Goal: Task Accomplishment & Management: Manage account settings

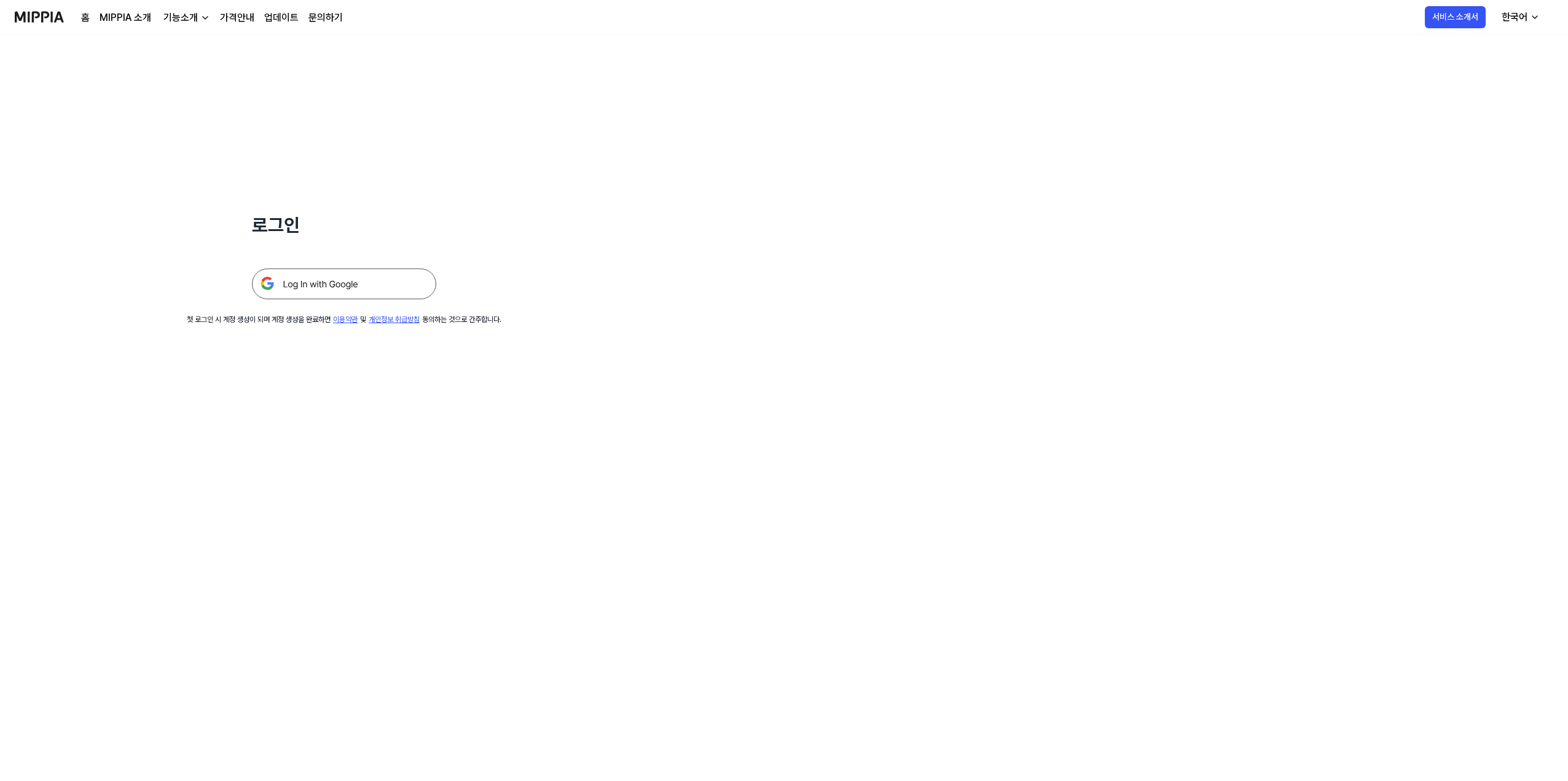
click at [306, 288] on img at bounding box center [344, 283] width 185 height 30
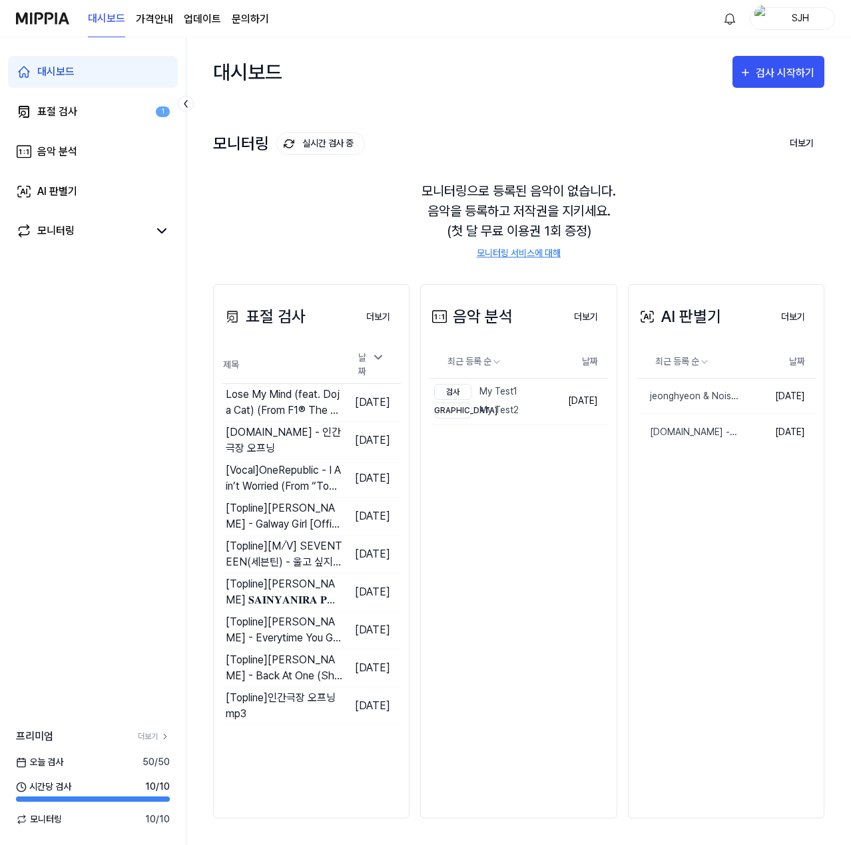
click at [242, 248] on div "모니터링으로 등록된 음악이 없습니다. 음악을 등록하고 저작권을 지키세요. (첫 달 무료 이용권 1회 증정) 모니터링 서비스에 대해" at bounding box center [518, 220] width 611 height 111
